Goal: Navigation & Orientation: Find specific page/section

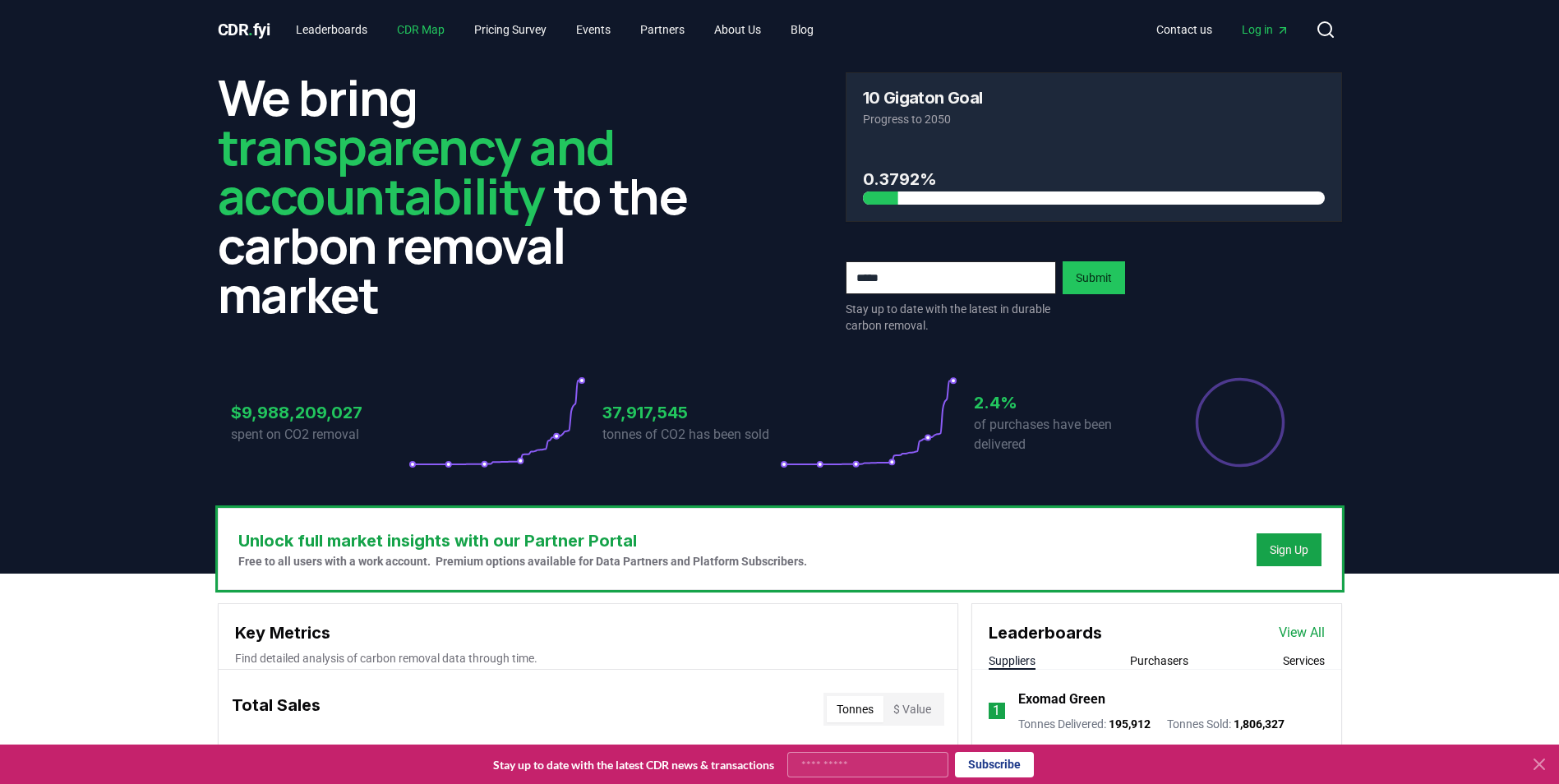
click at [419, 27] on link "CDR Map" at bounding box center [421, 29] width 74 height 30
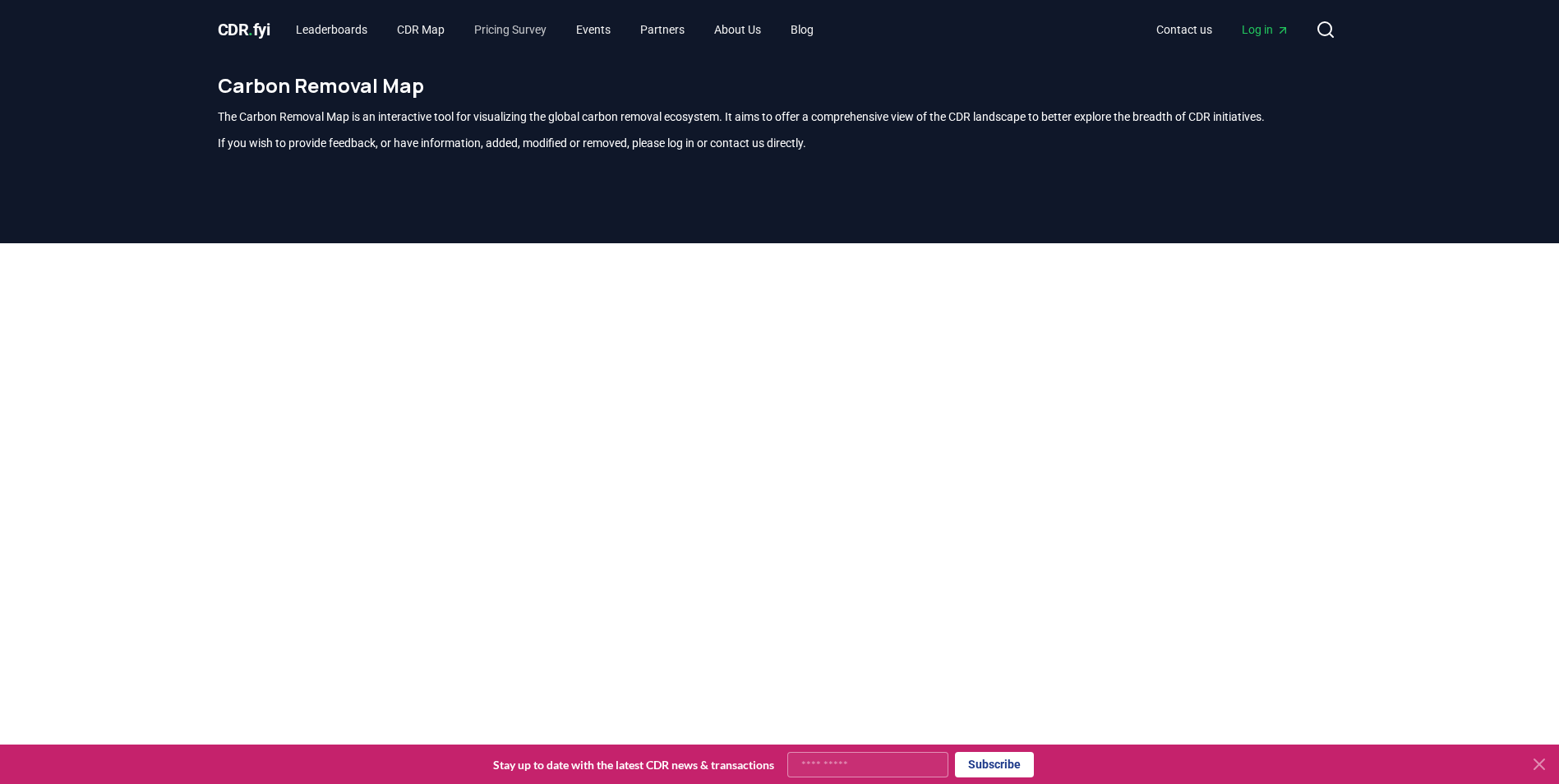
scroll to position [483, 0]
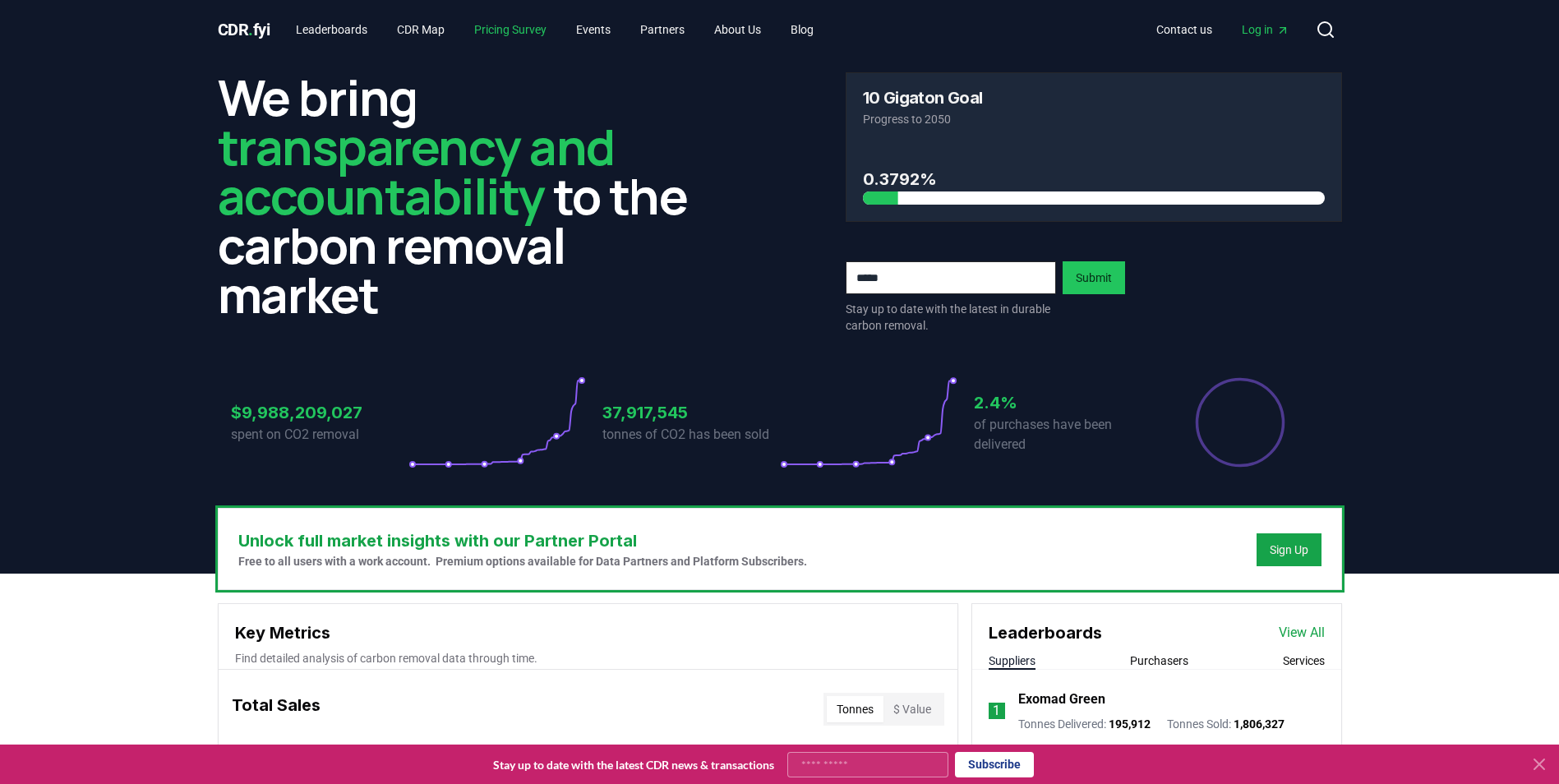
click at [521, 31] on link "Pricing Survey" at bounding box center [510, 29] width 98 height 30
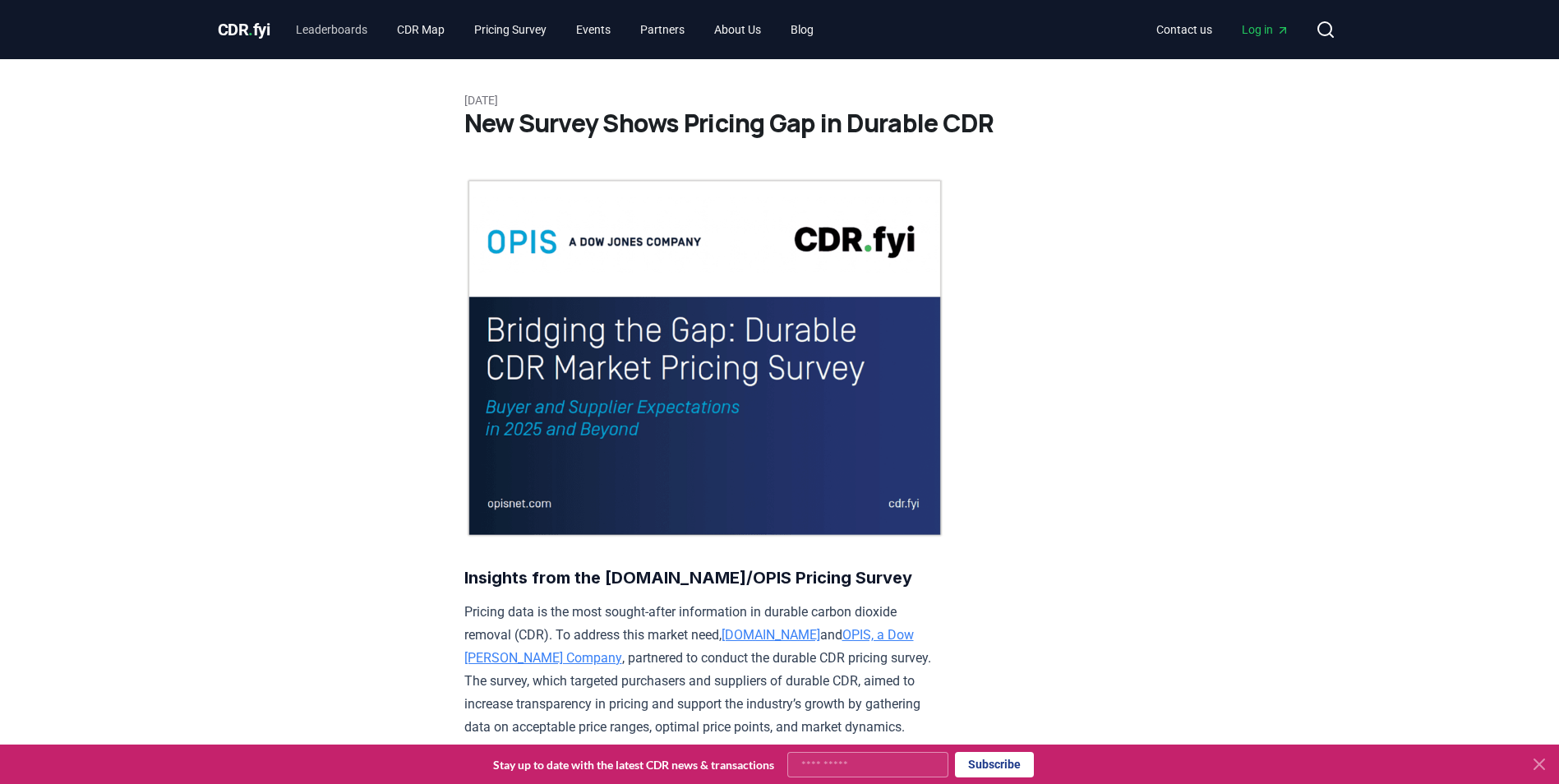
click at [361, 29] on div at bounding box center [779, 392] width 1559 height 784
click at [312, 27] on link "Leaderboards" at bounding box center [332, 29] width 97 height 30
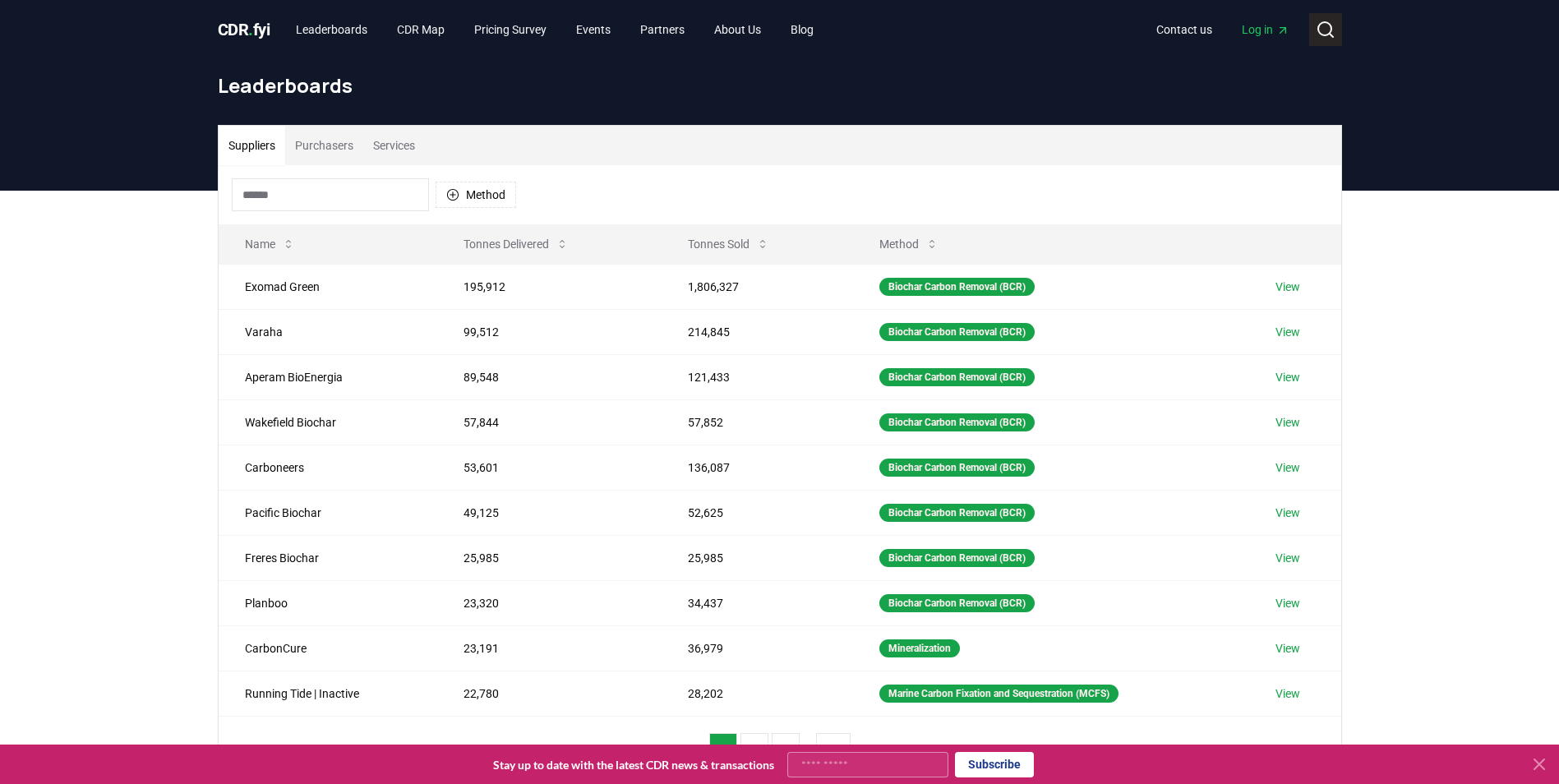
click at [1320, 25] on icon at bounding box center [1325, 29] width 20 height 20
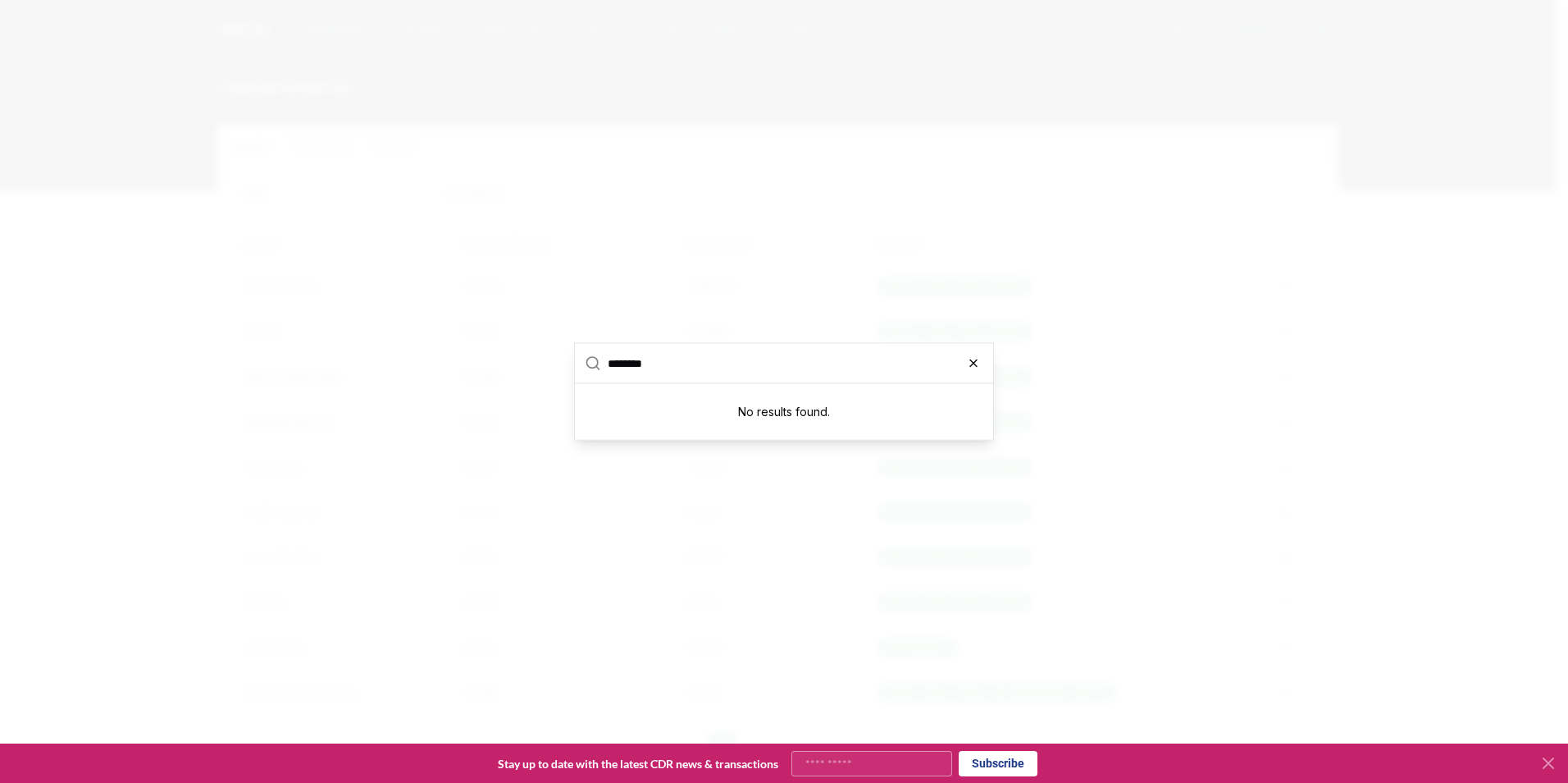
type input "*******"
click at [971, 358] on icon "button" at bounding box center [973, 363] width 13 height 13
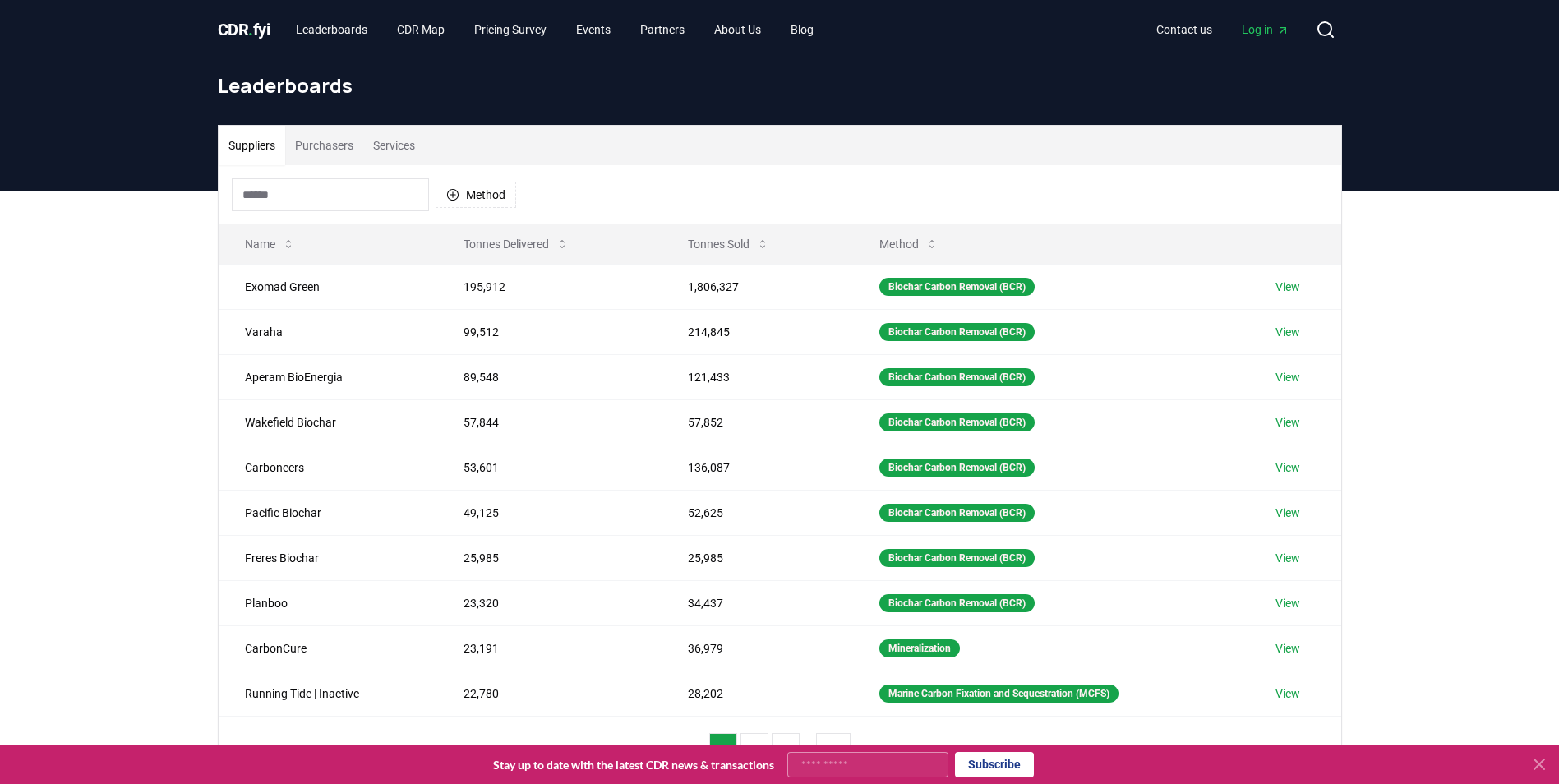
click at [253, 24] on span "." at bounding box center [251, 29] width 5 height 20
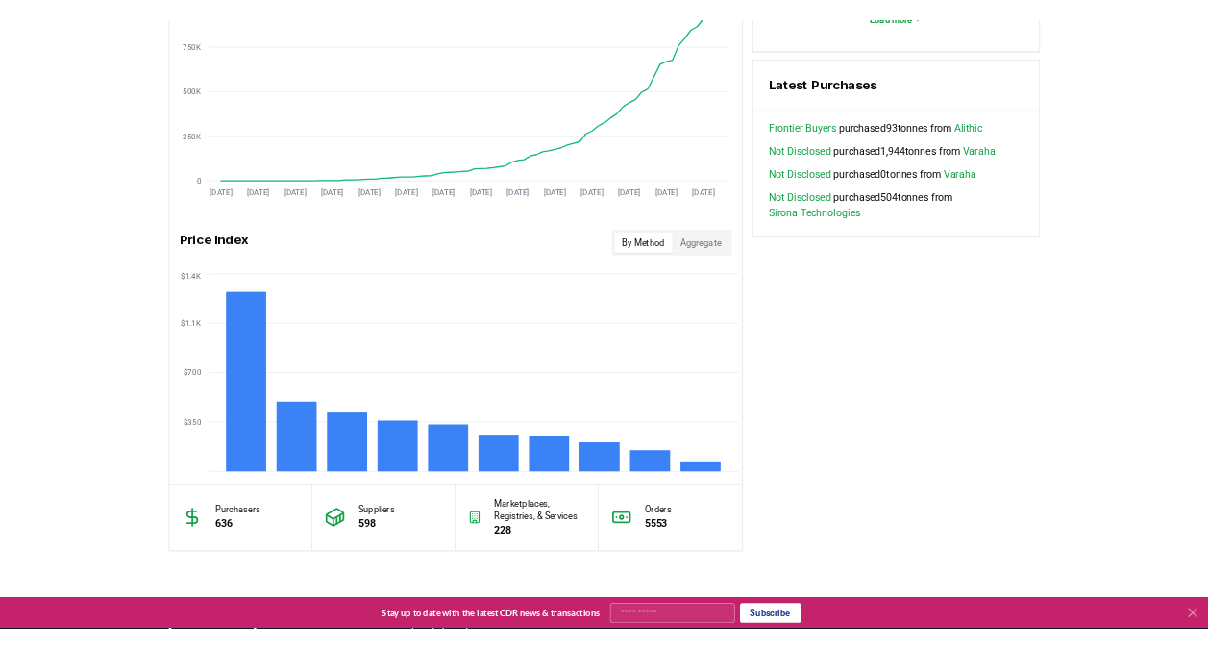
scroll to position [1345, 0]
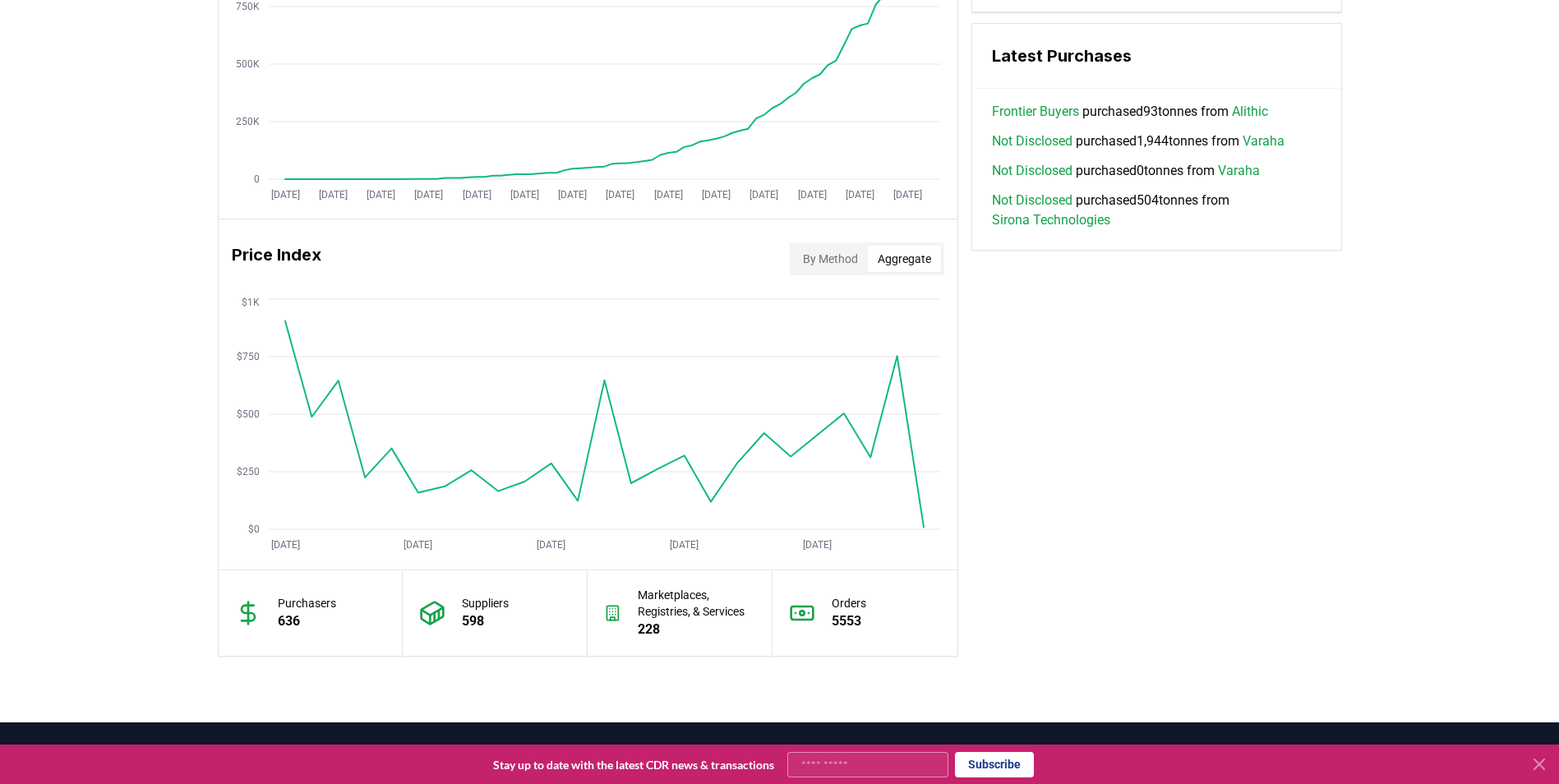
click at [913, 264] on button "Aggregate" at bounding box center [905, 258] width 74 height 27
click at [836, 262] on button "By Method" at bounding box center [830, 258] width 74 height 27
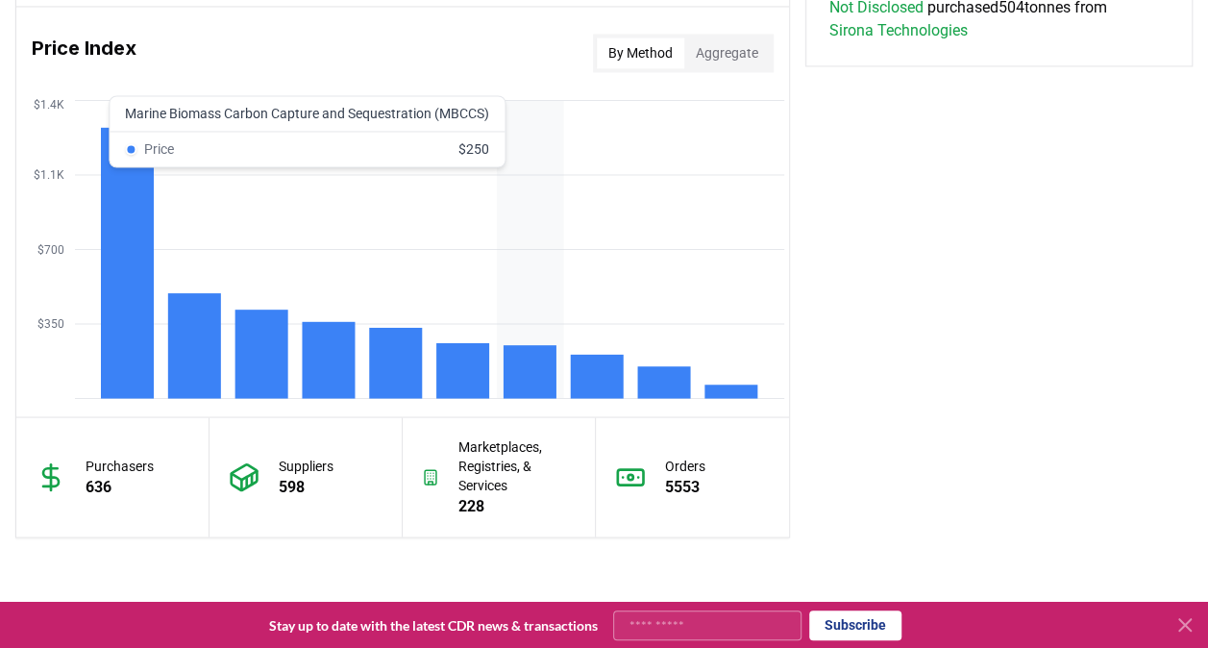
scroll to position [1359, 0]
